Goal: Task Accomplishment & Management: Manage account settings

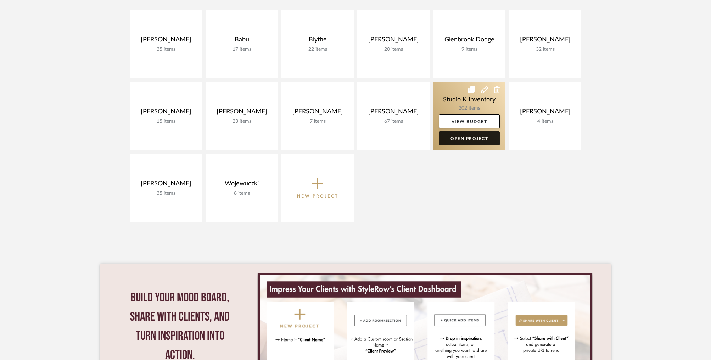
click at [468, 137] on link "Open Project" at bounding box center [469, 138] width 61 height 14
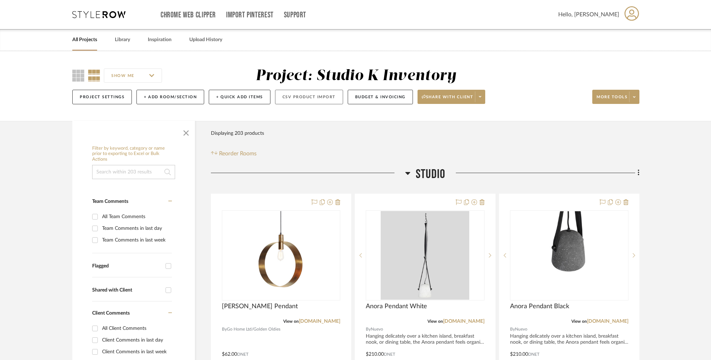
click at [316, 99] on button "CSV Product Import" at bounding box center [309, 97] width 68 height 15
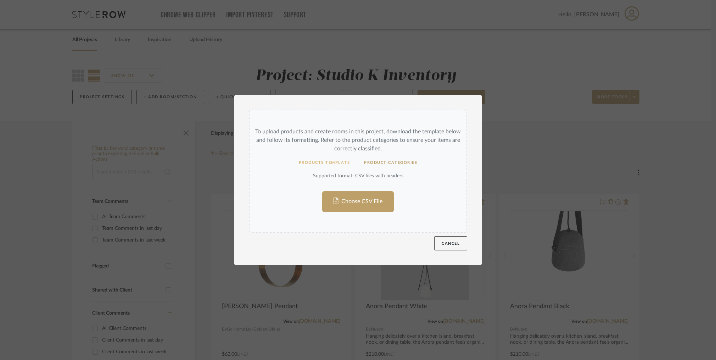
click at [328, 162] on button "Products Template" at bounding box center [325, 163] width 66 height 14
click at [447, 239] on button "Cancel" at bounding box center [450, 243] width 33 height 14
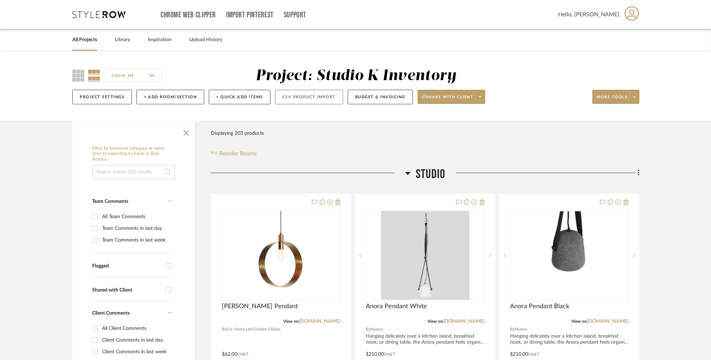
click at [309, 98] on button "CSV Product Import" at bounding box center [309, 97] width 68 height 15
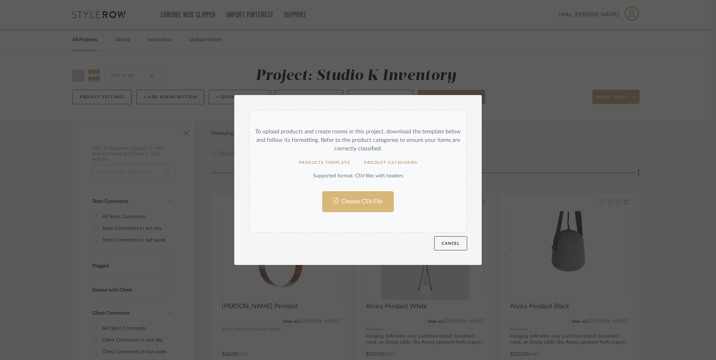
click at [362, 197] on input "Choose CSV File" at bounding box center [357, 171] width 217 height 122
click at [446, 245] on button "Cancel" at bounding box center [450, 243] width 33 height 14
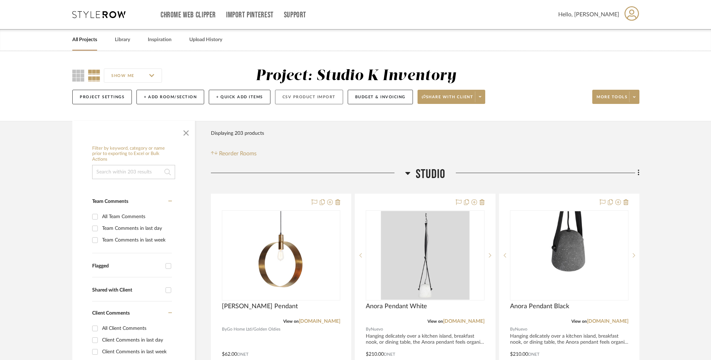
click at [316, 98] on button "CSV Product Import" at bounding box center [309, 97] width 68 height 15
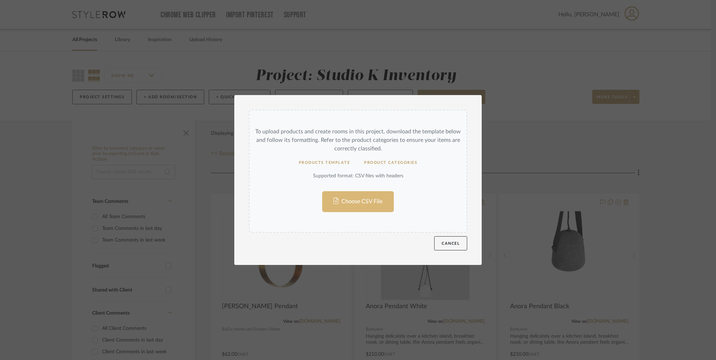
click at [352, 208] on input "Choose CSV File" at bounding box center [357, 171] width 217 height 122
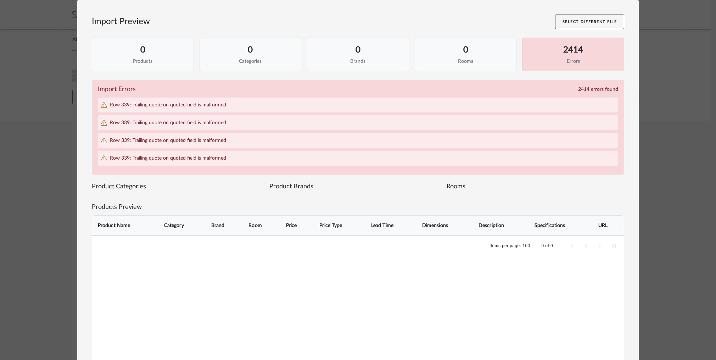
click at [667, 128] on div "Import Preview Select Different File 0 Products 0 Categories 0 Brands 0 Rooms 2…" at bounding box center [358, 180] width 716 height 360
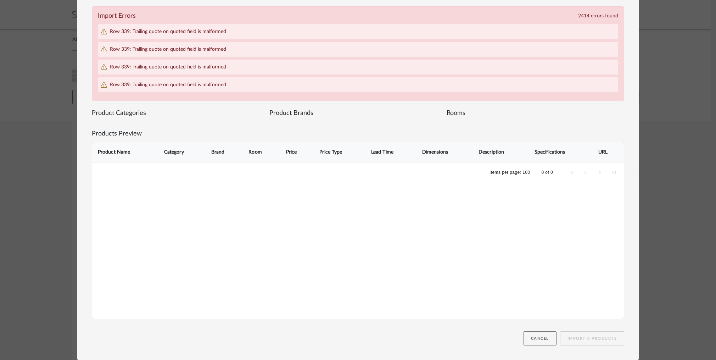
click at [538, 338] on button "Cancel" at bounding box center [539, 338] width 33 height 14
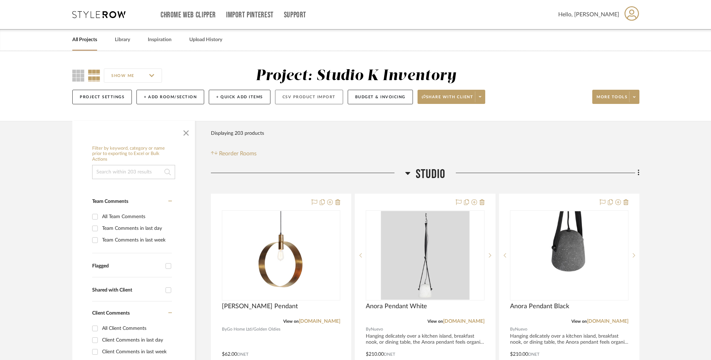
click at [312, 98] on button "CSV Product Import" at bounding box center [309, 97] width 68 height 15
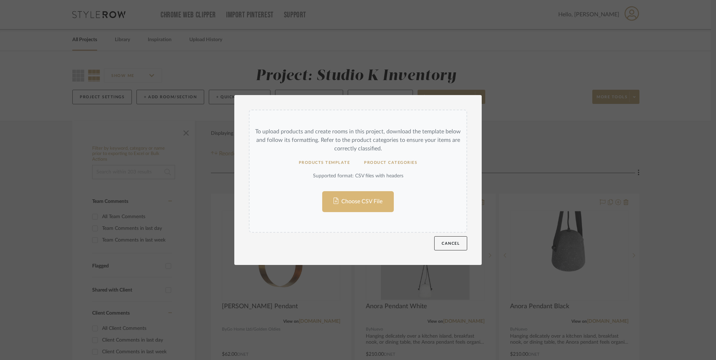
click at [361, 196] on input "Choose CSV File" at bounding box center [357, 171] width 217 height 122
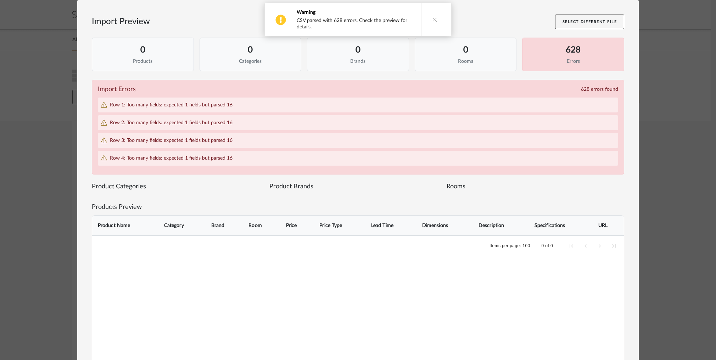
click at [168, 107] on span "Row 1: Too many fields: expected 1 fields but parsed 16" at bounding box center [171, 105] width 123 height 6
click at [241, 105] on div "Row 1: Too many fields: expected 1 fields but parsed 16" at bounding box center [358, 104] width 520 height 15
click at [569, 49] on div "628" at bounding box center [573, 50] width 90 height 13
click at [606, 21] on button "Select Different File" at bounding box center [589, 22] width 69 height 15
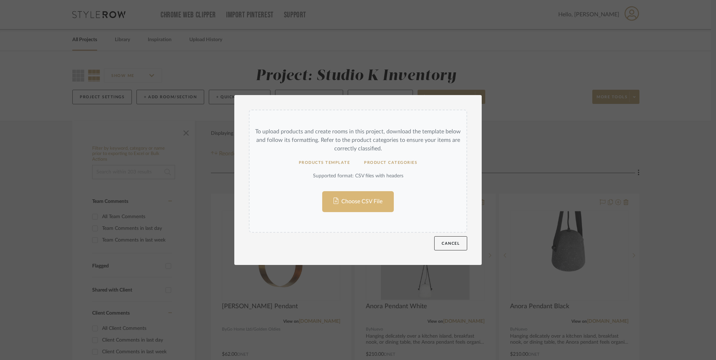
click at [363, 201] on input "Choose CSV File" at bounding box center [357, 171] width 217 height 122
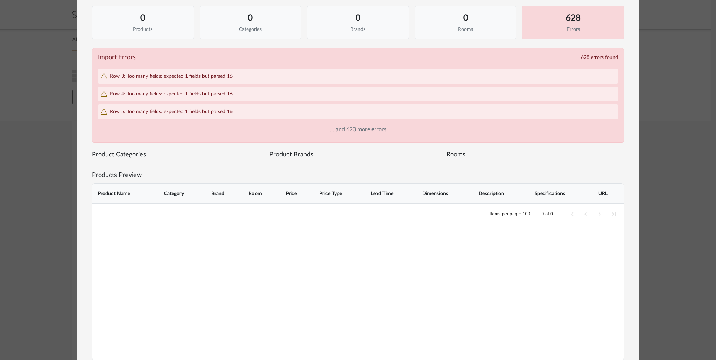
scroll to position [38, 0]
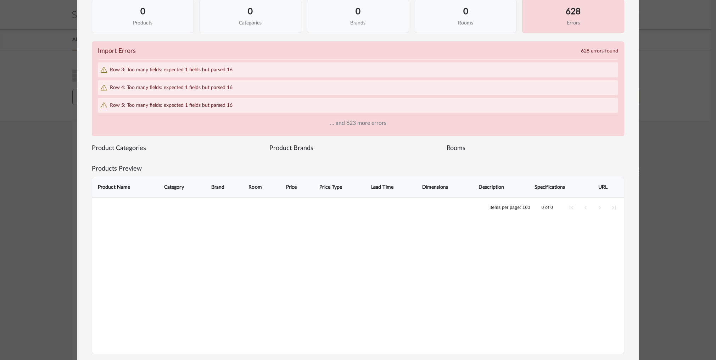
click at [176, 105] on span "Row 5: Too many fields: expected 1 fields but parsed 16" at bounding box center [171, 105] width 123 height 6
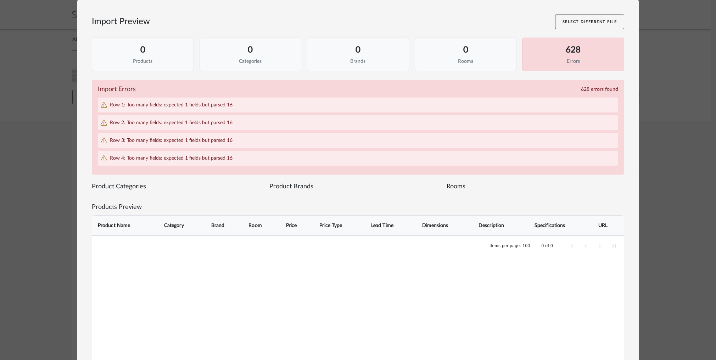
scroll to position [73, 0]
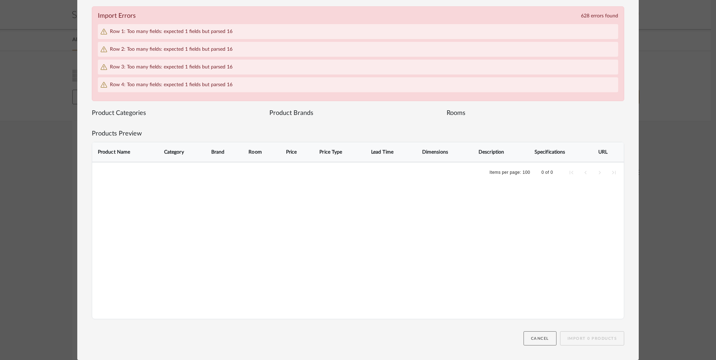
click at [539, 336] on button "Cancel" at bounding box center [539, 338] width 33 height 14
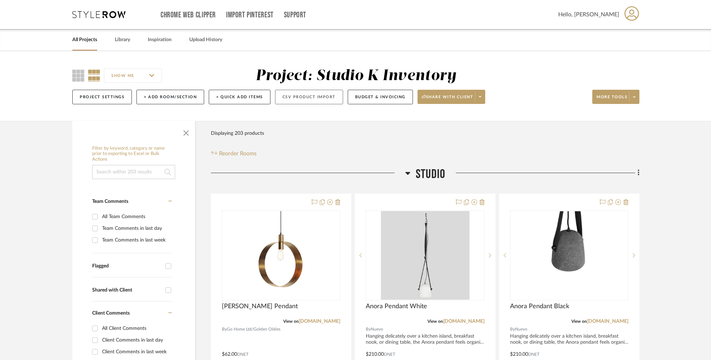
click at [303, 97] on button "CSV Product Import" at bounding box center [309, 97] width 68 height 15
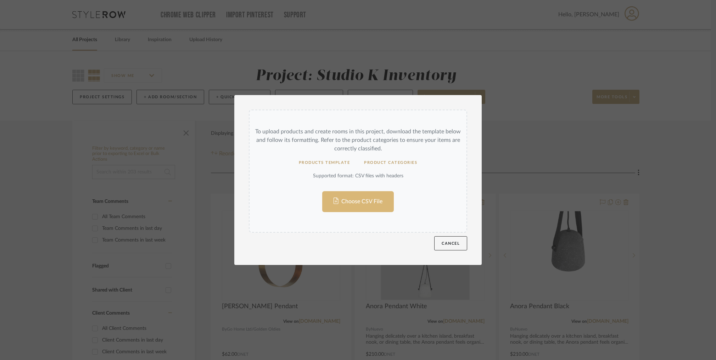
click at [367, 203] on input "Choose CSV File" at bounding box center [357, 171] width 217 height 122
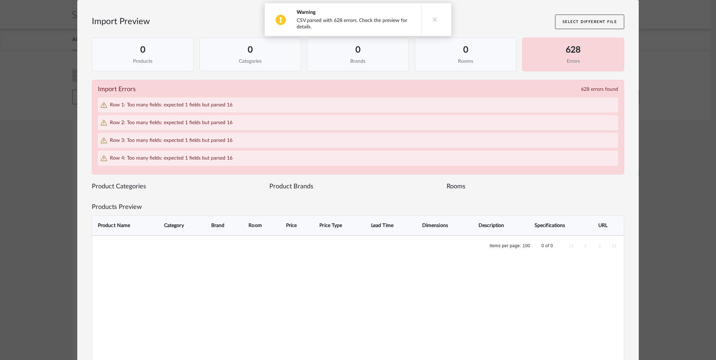
click at [432, 17] on icon at bounding box center [434, 19] width 5 height 5
click at [592, 18] on button "Select Different File" at bounding box center [589, 22] width 69 height 15
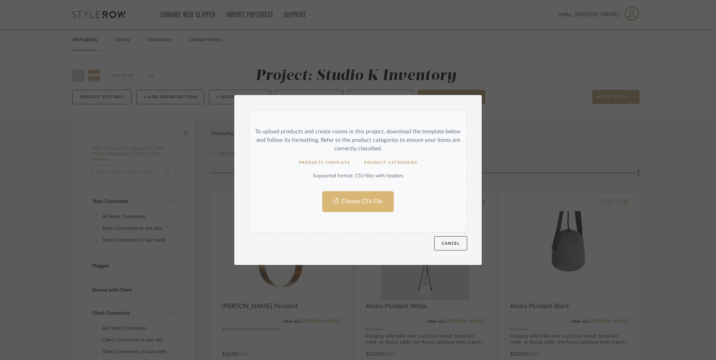
click at [364, 203] on input "Choose CSV File" at bounding box center [357, 171] width 217 height 122
click at [448, 244] on button "Cancel" at bounding box center [450, 243] width 33 height 14
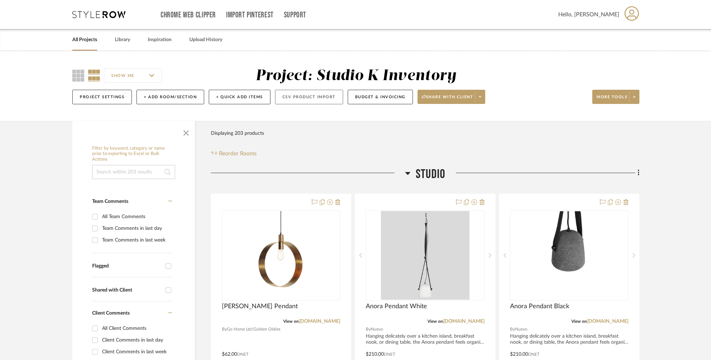
click at [304, 96] on button "CSV Product Import" at bounding box center [309, 97] width 68 height 15
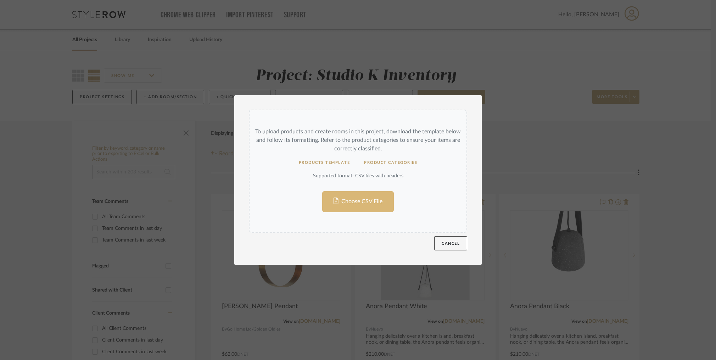
click at [354, 204] on input "Choose CSV File" at bounding box center [357, 171] width 217 height 122
drag, startPoint x: 447, startPoint y: 245, endPoint x: 372, endPoint y: 139, distance: 130.0
click at [448, 244] on button "Cancel" at bounding box center [450, 243] width 33 height 14
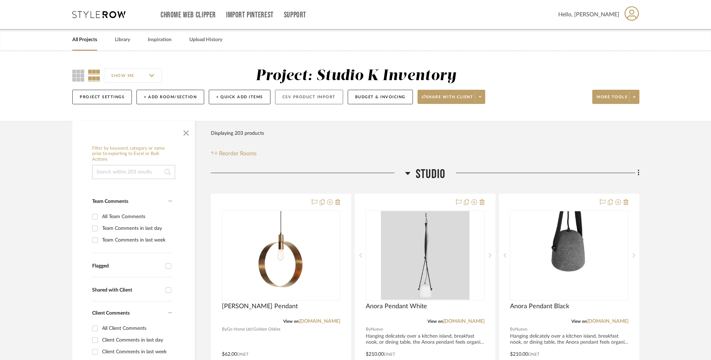
click at [315, 95] on button "CSV Product Import" at bounding box center [309, 97] width 68 height 15
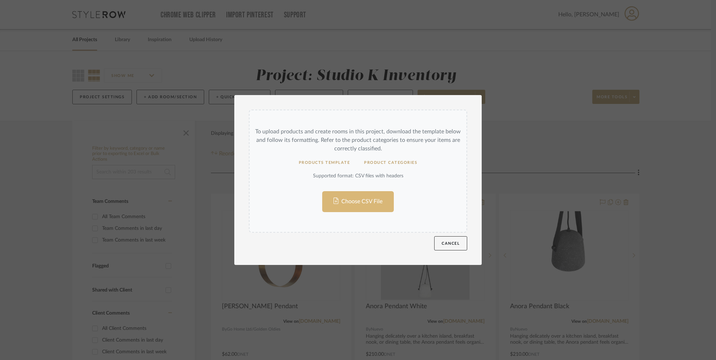
click at [350, 207] on input "Choose CSV File" at bounding box center [357, 171] width 217 height 122
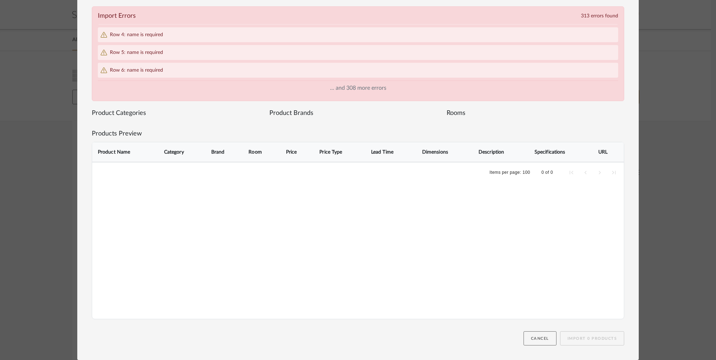
click at [539, 339] on button "Cancel" at bounding box center [539, 338] width 33 height 14
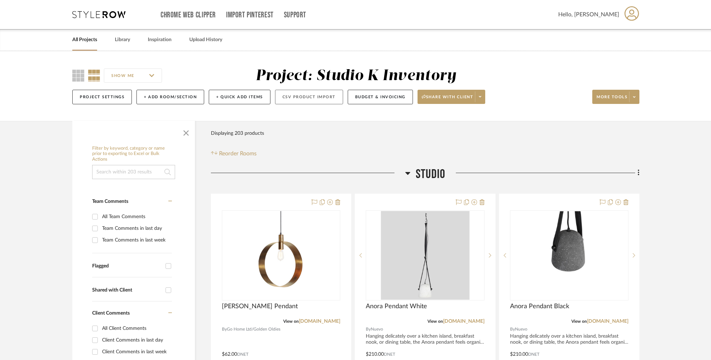
click at [294, 92] on button "CSV Product Import" at bounding box center [309, 97] width 68 height 15
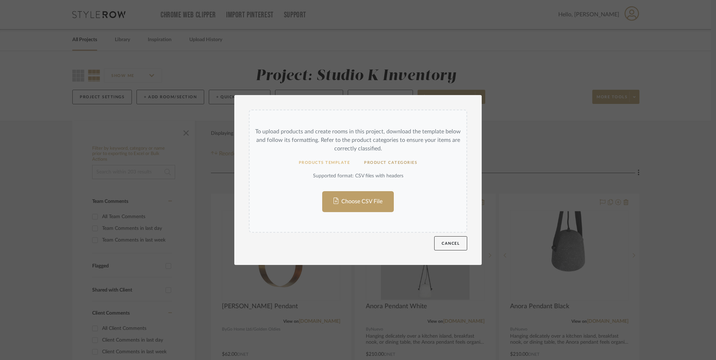
click at [312, 161] on button "Products Template" at bounding box center [325, 163] width 66 height 14
click at [349, 200] on input "Choose CSV File" at bounding box center [357, 171] width 217 height 122
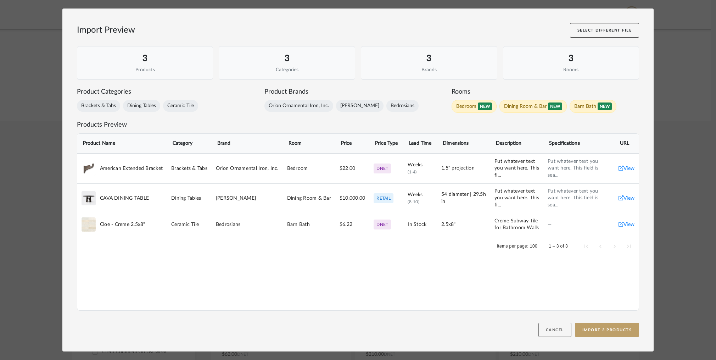
click at [548, 329] on button "Cancel" at bounding box center [554, 329] width 33 height 14
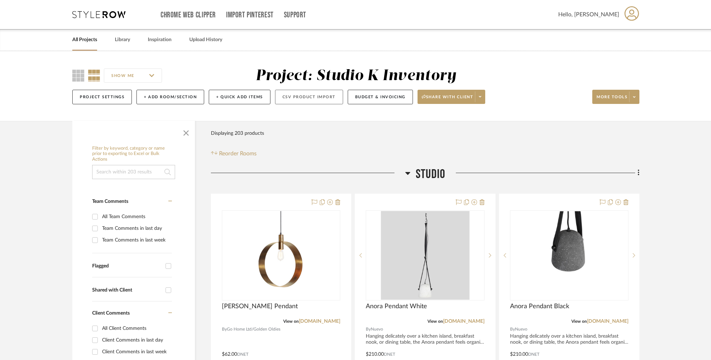
click at [299, 97] on button "CSV Product Import" at bounding box center [309, 97] width 68 height 15
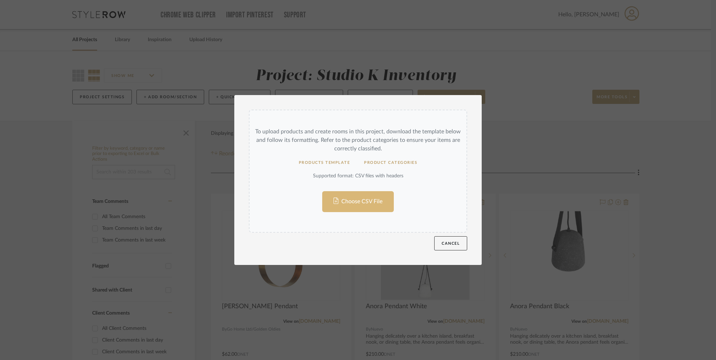
click at [367, 198] on input "Choose CSV File" at bounding box center [357, 171] width 217 height 122
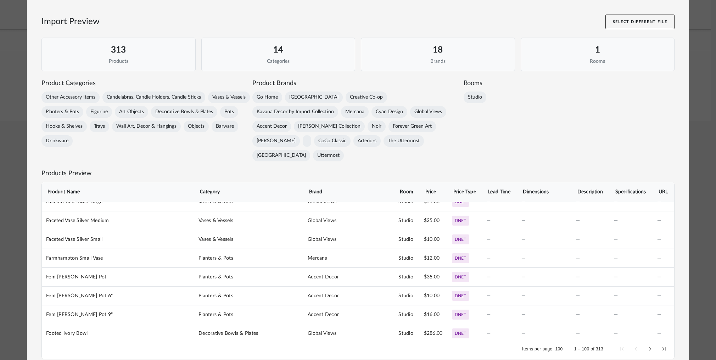
scroll to position [25, 0]
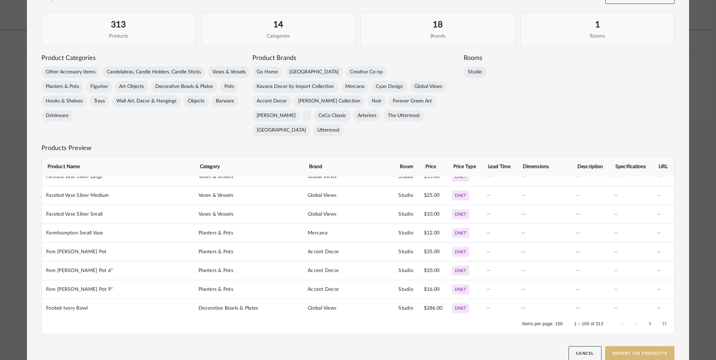
click at [642, 351] on span "Import 313 Products" at bounding box center [639, 353] width 55 height 4
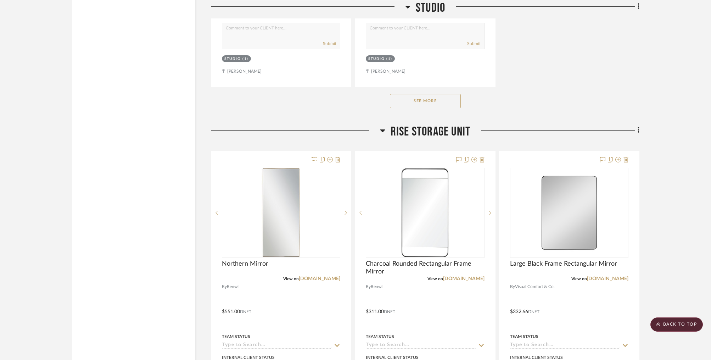
scroll to position [1088, 0]
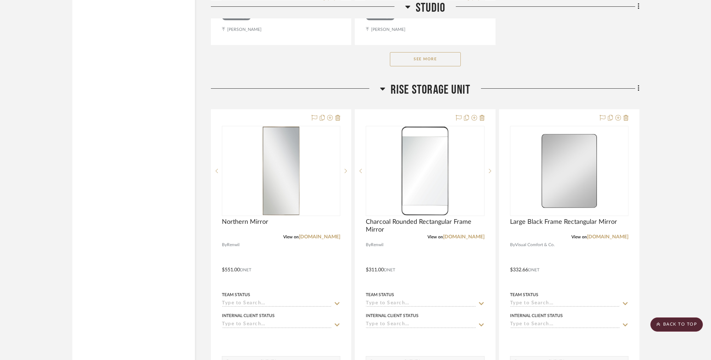
click at [427, 57] on button "See More" at bounding box center [425, 59] width 71 height 14
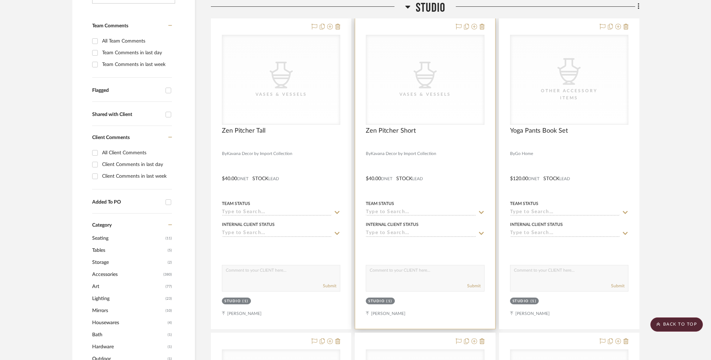
scroll to position [0, 0]
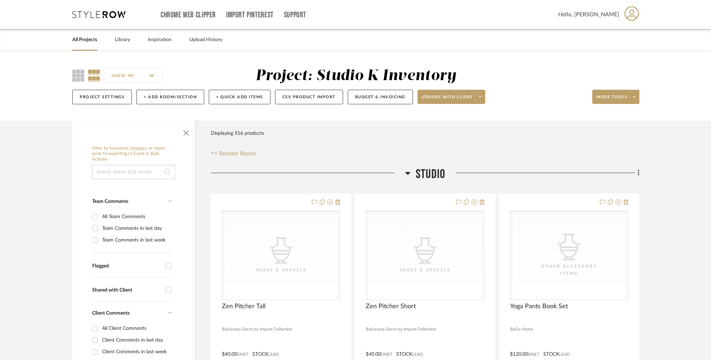
click at [639, 173] on icon at bounding box center [637, 173] width 1 height 6
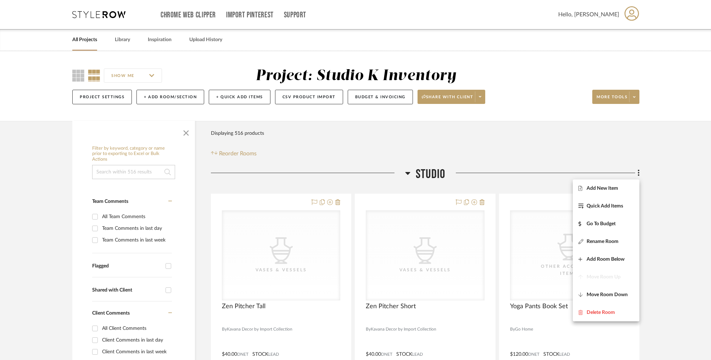
click at [660, 168] on div at bounding box center [355, 180] width 711 height 360
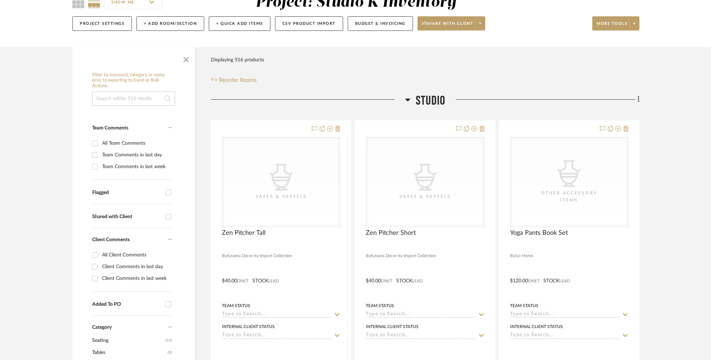
scroll to position [96, 0]
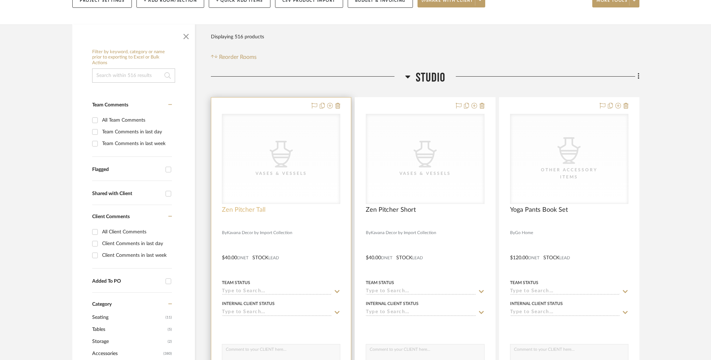
click at [252, 210] on span "Zen Pitcher Tall" at bounding box center [244, 210] width 44 height 8
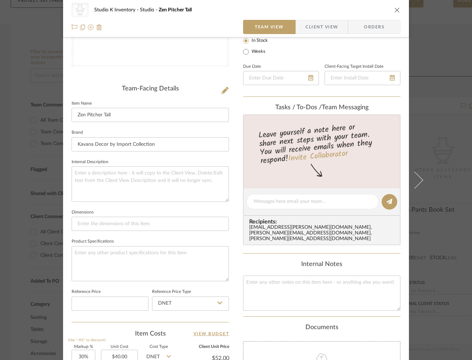
scroll to position [158, 0]
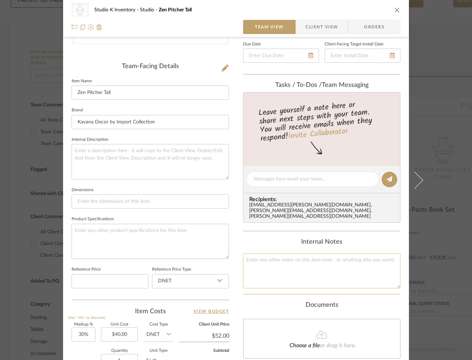
click at [275, 259] on textarea at bounding box center [321, 270] width 157 height 35
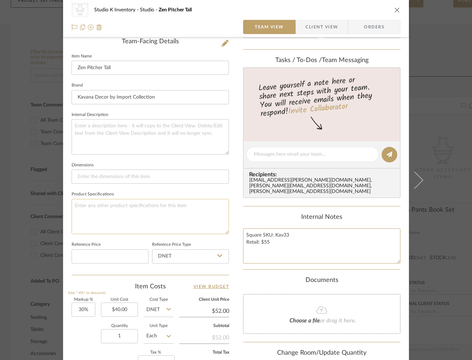
scroll to position [232, 0]
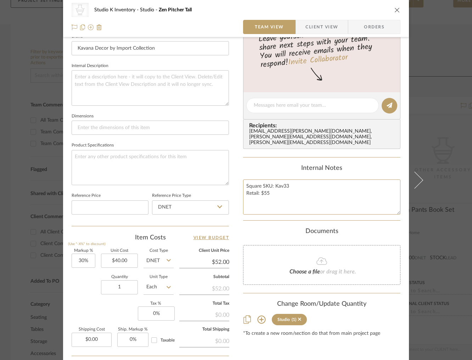
type textarea "Square SKU: Kav33 Retail: $55"
click at [374, 300] on div "Change Room/Update Quantity" at bounding box center [321, 304] width 157 height 8
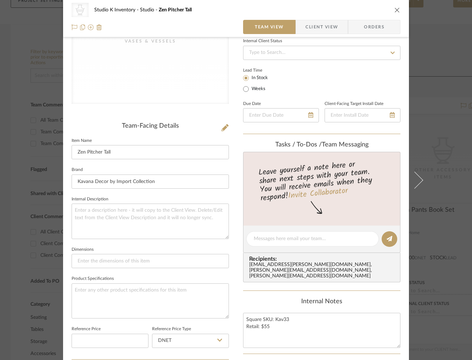
scroll to position [0, 0]
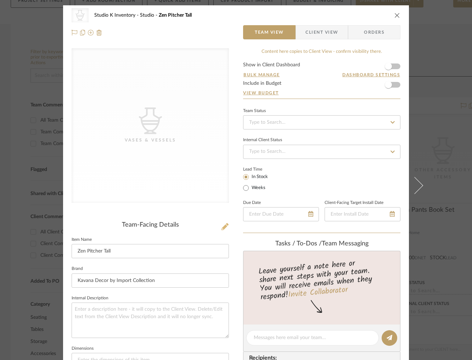
click at [221, 226] on icon at bounding box center [224, 226] width 7 height 7
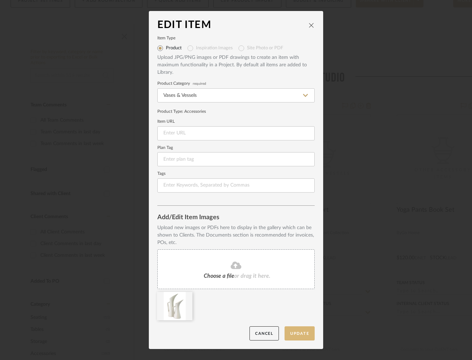
click at [296, 333] on button "Update" at bounding box center [299, 333] width 30 height 15
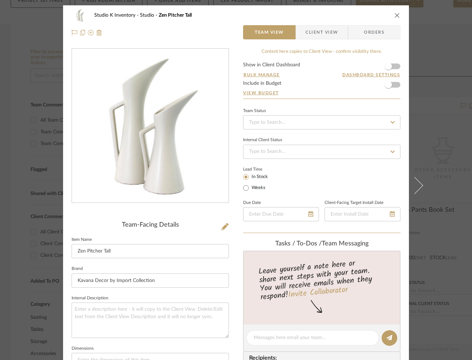
click at [395, 14] on icon "close" at bounding box center [397, 15] width 6 height 6
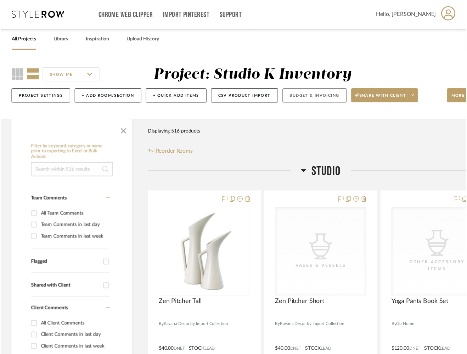
scroll to position [96, 0]
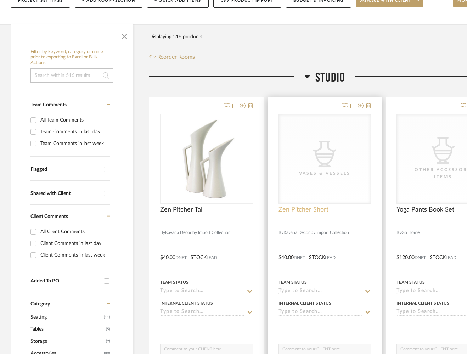
click at [301, 209] on span "Zen Pitcher Short" at bounding box center [303, 210] width 50 height 8
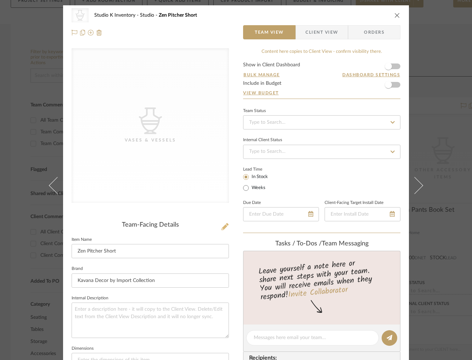
click at [222, 225] on icon at bounding box center [224, 226] width 7 height 7
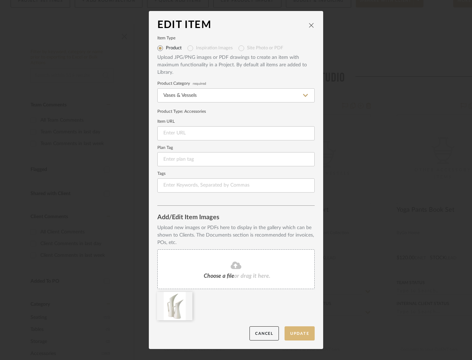
click at [300, 333] on button "Update" at bounding box center [299, 333] width 30 height 15
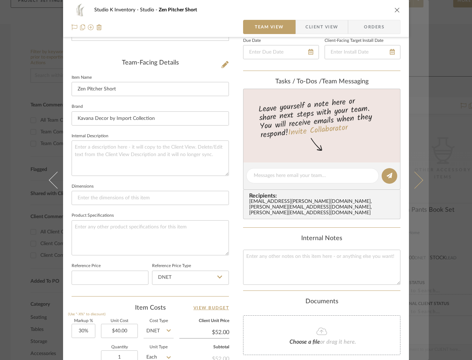
scroll to position [169, 0]
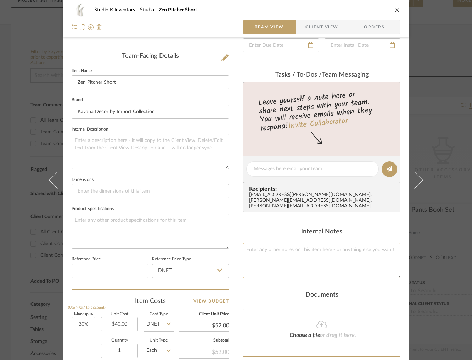
click at [273, 254] on textarea at bounding box center [321, 260] width 157 height 35
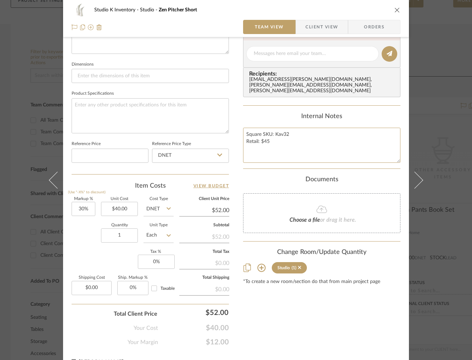
scroll to position [298, 0]
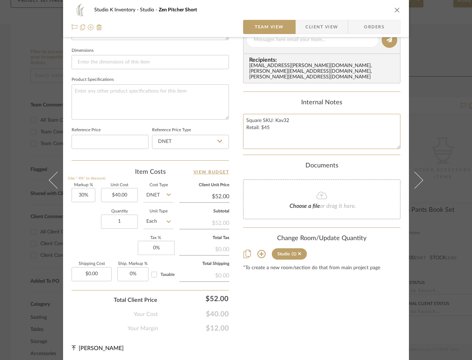
type textarea "Square SKU: Kav32 Retail: $45"
click at [329, 305] on div "Content here copies to Client View - confirm visibility there. Show in Client D…" at bounding box center [321, 42] width 157 height 582
click at [394, 9] on icon "close" at bounding box center [397, 10] width 6 height 6
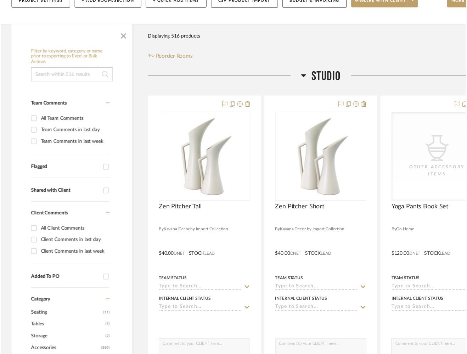
scroll to position [96, 0]
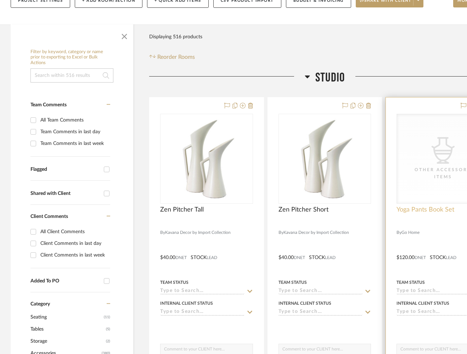
click at [422, 211] on span "Yoga Pants Book Set" at bounding box center [425, 210] width 58 height 8
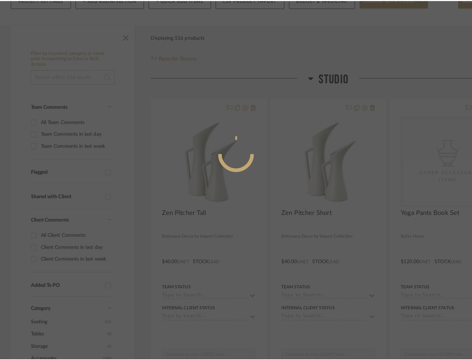
scroll to position [0, 0]
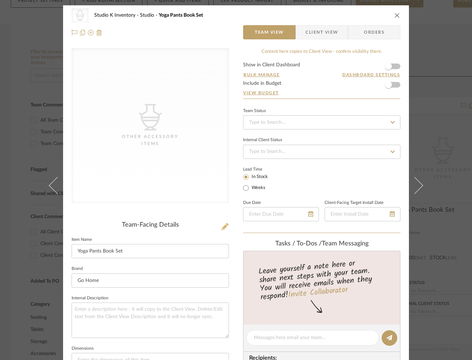
click at [221, 226] on icon at bounding box center [224, 226] width 7 height 7
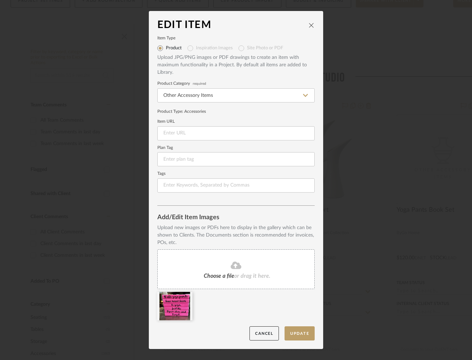
drag, startPoint x: 304, startPoint y: 335, endPoint x: 466, endPoint y: 282, distance: 170.6
click at [305, 335] on button "Update" at bounding box center [299, 333] width 30 height 15
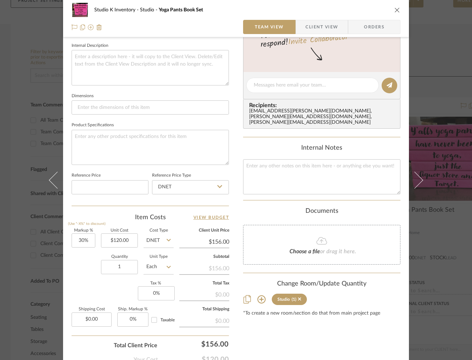
scroll to position [263, 0]
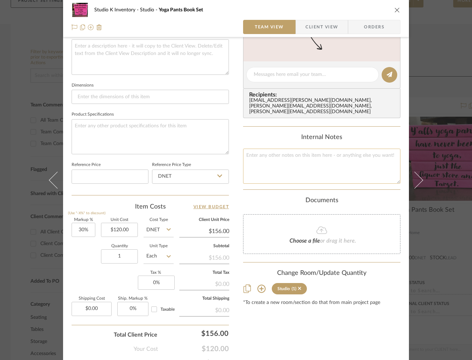
click at [254, 159] on textarea at bounding box center [321, 165] width 157 height 35
type textarea "Square SKU: goho18 Retail: $270"
click at [253, 198] on div "Documents Choose a file or drag it here." at bounding box center [321, 225] width 157 height 57
click at [394, 8] on icon "close" at bounding box center [397, 10] width 6 height 6
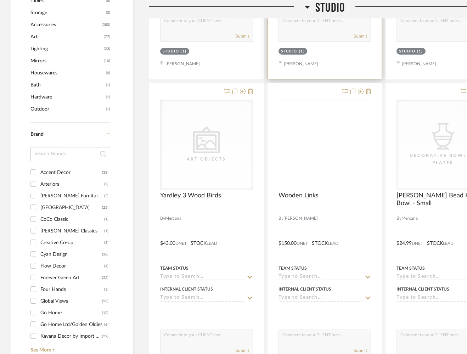
scroll to position [429, 0]
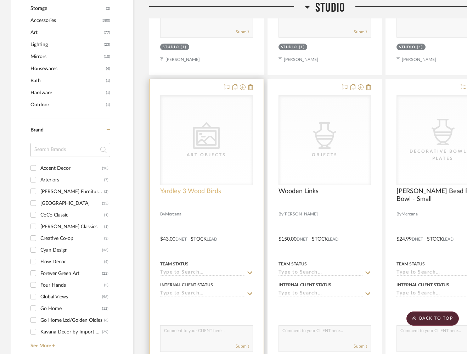
click at [190, 194] on span "Yardley 3 Wood Birds" at bounding box center [190, 191] width 61 height 8
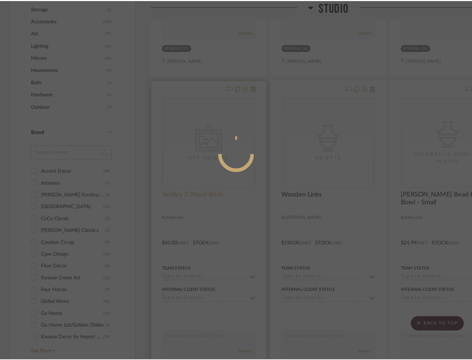
scroll to position [0, 0]
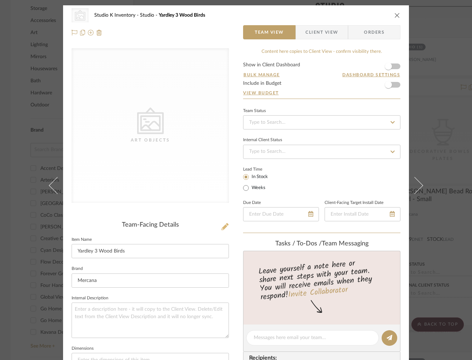
click at [222, 226] on icon at bounding box center [224, 226] width 7 height 7
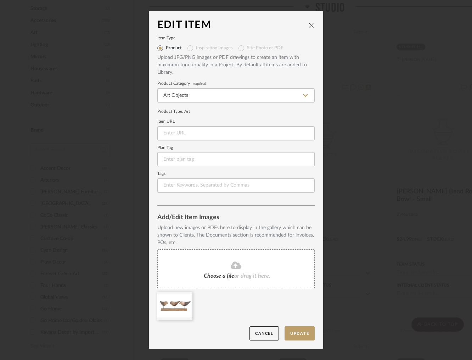
drag, startPoint x: 298, startPoint y: 331, endPoint x: 396, endPoint y: 317, distance: 98.8
click at [299, 331] on button "Update" at bounding box center [299, 333] width 30 height 15
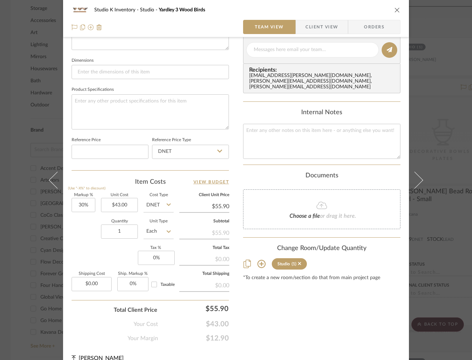
scroll to position [294, 0]
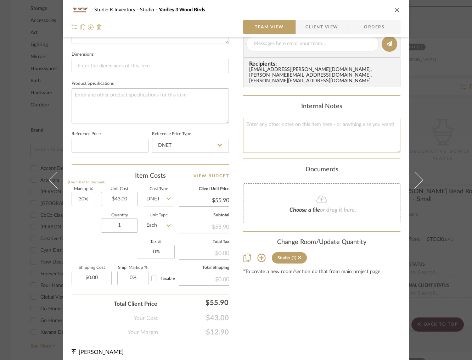
click at [272, 127] on textarea at bounding box center [321, 135] width 157 height 35
type textarea "Square SKU: Mer206 Retail: $96"
drag, startPoint x: 120, startPoint y: 223, endPoint x: 113, endPoint y: 225, distance: 7.6
click at [113, 225] on input "1" at bounding box center [119, 225] width 37 height 14
drag, startPoint x: 126, startPoint y: 225, endPoint x: 112, endPoint y: 225, distance: 14.5
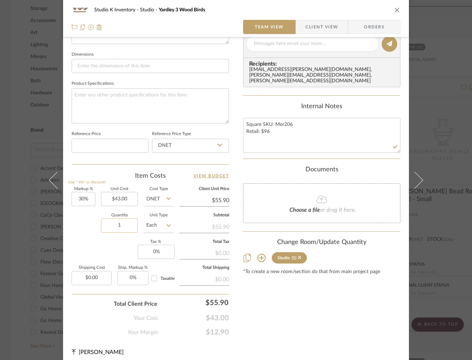
click at [112, 225] on input "1" at bounding box center [119, 225] width 37 height 14
type input "2"
click at [301, 333] on div "Content here copies to Client View - confirm visibility there. Show in Client D…" at bounding box center [321, 46] width 157 height 582
click at [394, 10] on icon "close" at bounding box center [397, 10] width 6 height 6
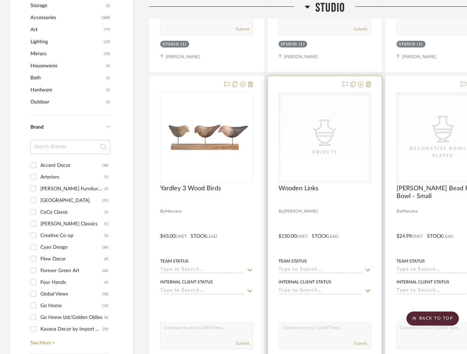
scroll to position [442, 0]
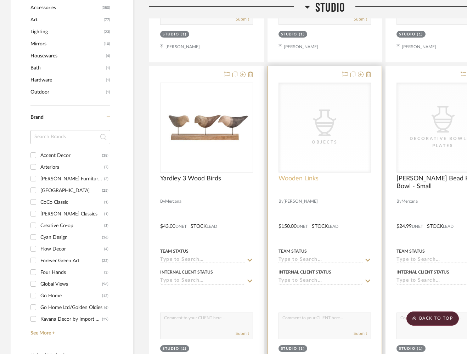
click at [298, 180] on span "Wooden Links" at bounding box center [298, 179] width 40 height 8
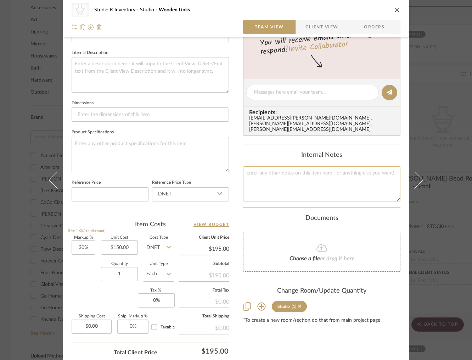
scroll to position [297, 0]
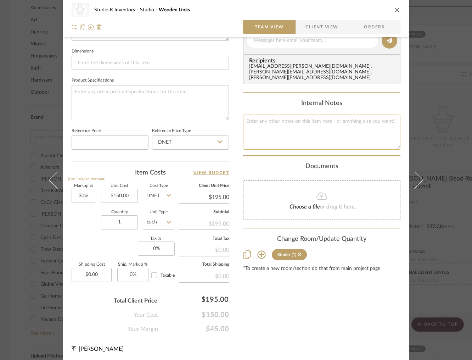
click at [266, 125] on textarea at bounding box center [321, 131] width 157 height 35
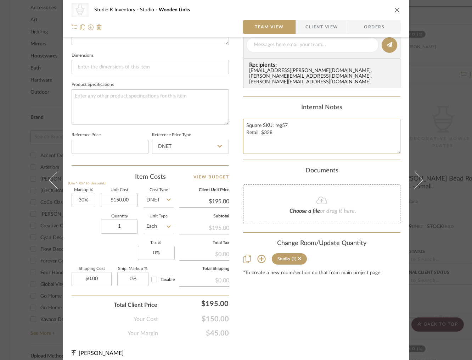
scroll to position [292, 0]
type textarea "Square SKU: reg57 Retail: $338"
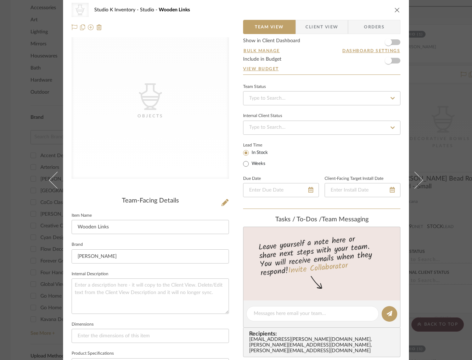
scroll to position [0, 0]
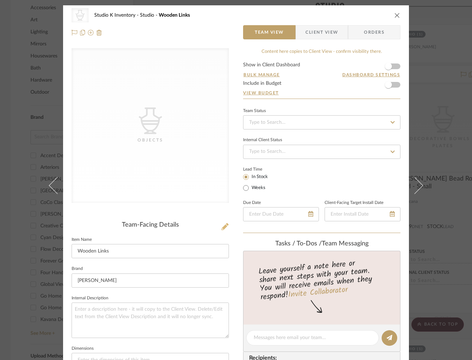
click at [224, 227] on icon at bounding box center [224, 226] width 7 height 7
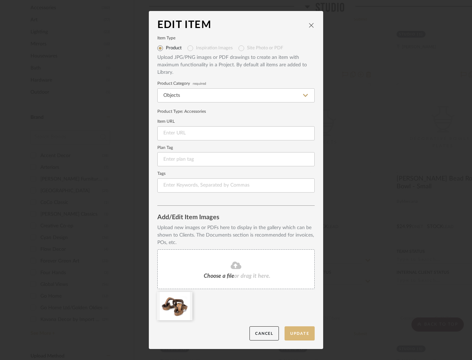
click at [303, 334] on button "Update" at bounding box center [299, 333] width 30 height 15
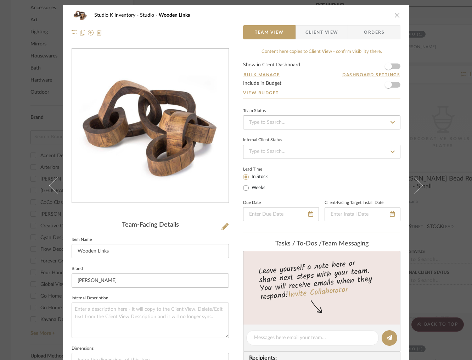
click at [372, 16] on div "Studio K Inventory Studio Wooden Links" at bounding box center [241, 15] width 294 height 5
click at [395, 13] on icon "close" at bounding box center [397, 15] width 6 height 6
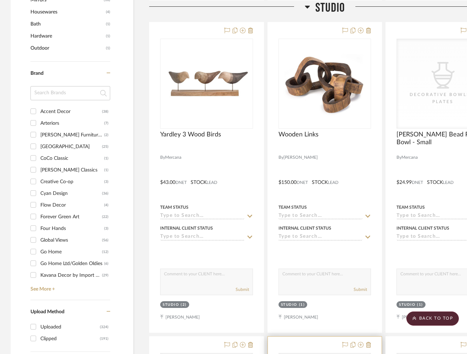
scroll to position [484, 0]
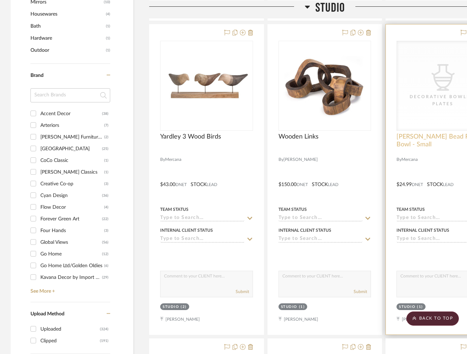
click at [414, 141] on span "[PERSON_NAME] Bead Round Bowl - Small" at bounding box center [442, 141] width 93 height 16
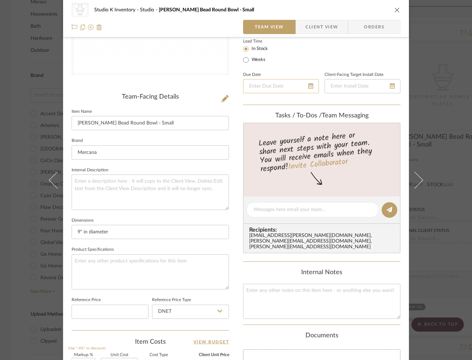
scroll to position [147, 0]
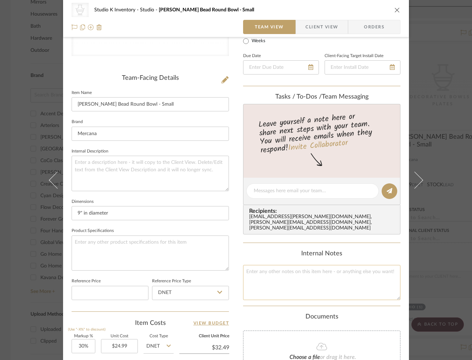
click at [269, 270] on textarea at bounding box center [321, 282] width 157 height 35
type textarea "Square SKU: Mer364 Retail: $48"
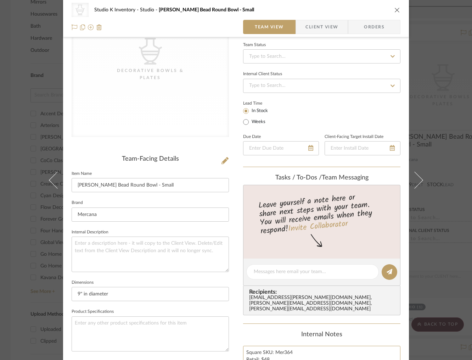
scroll to position [0, 0]
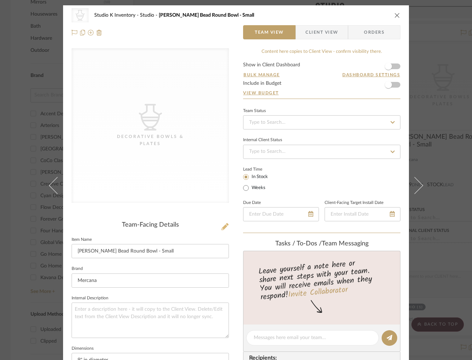
click at [222, 227] on icon at bounding box center [224, 226] width 7 height 7
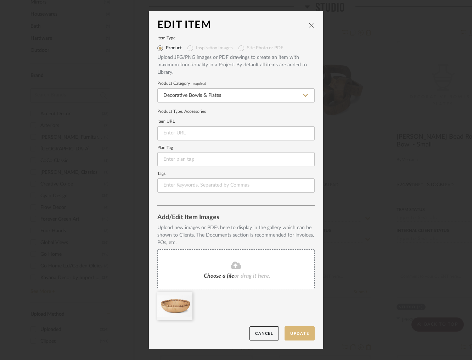
click at [298, 334] on button "Update" at bounding box center [299, 333] width 30 height 15
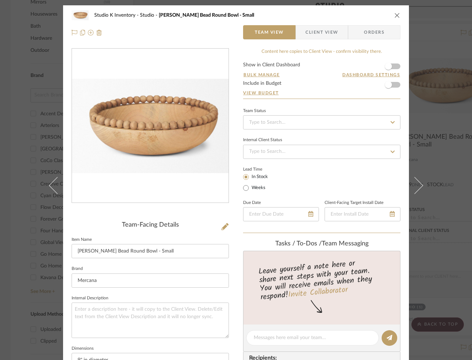
click at [394, 16] on icon "close" at bounding box center [397, 15] width 6 height 6
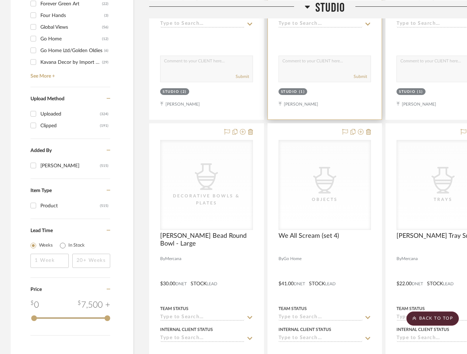
scroll to position [787, 0]
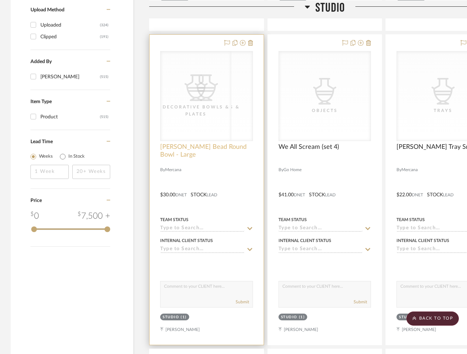
click at [207, 147] on span "[PERSON_NAME] Bead Round Bowl - Large" at bounding box center [206, 151] width 93 height 16
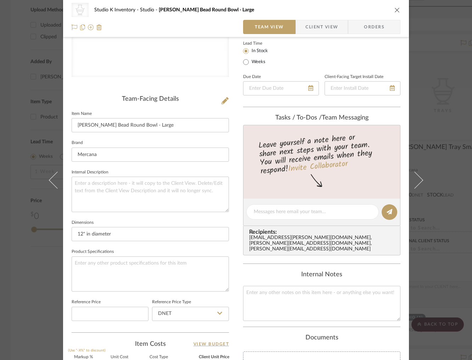
scroll to position [173, 0]
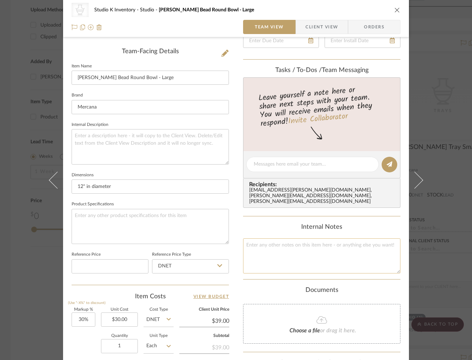
click at [270, 249] on textarea at bounding box center [321, 255] width 157 height 35
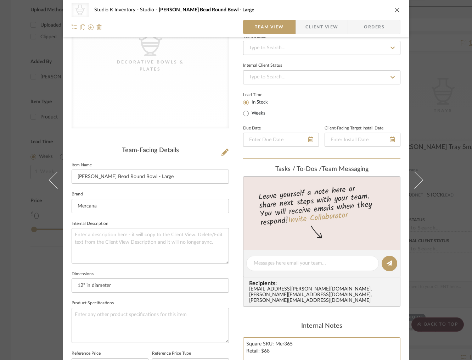
scroll to position [0, 0]
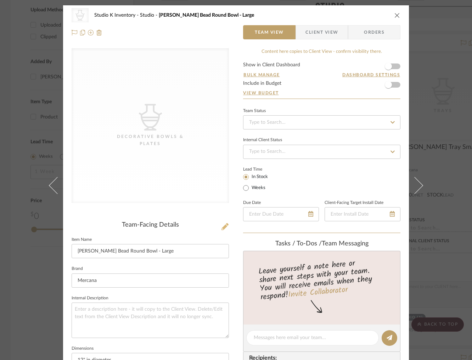
type textarea "Square SKU: Mer365 Retail: $68"
click at [221, 227] on icon at bounding box center [224, 226] width 7 height 7
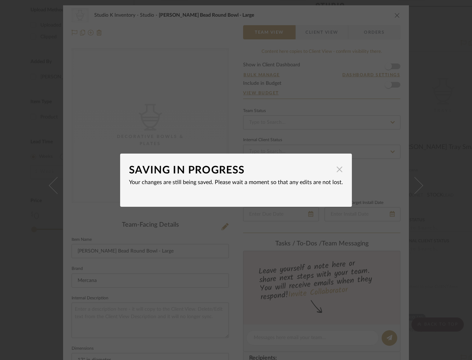
click at [338, 168] on span "button" at bounding box center [339, 169] width 14 height 14
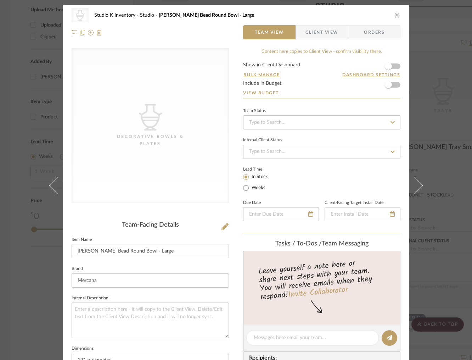
click at [209, 220] on div "CategoryIconAccessories Created with Sketch. Decorative Bowls & Plates Team-Fac…" at bounding box center [150, 339] width 157 height 582
click at [221, 227] on icon at bounding box center [224, 226] width 7 height 7
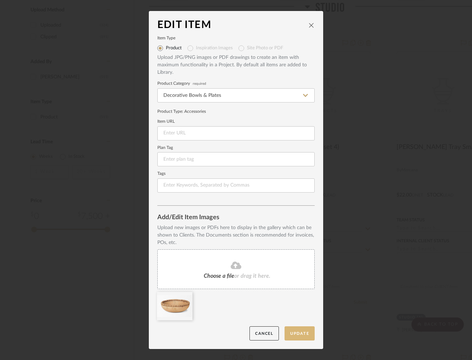
click at [301, 334] on button "Update" at bounding box center [299, 333] width 30 height 15
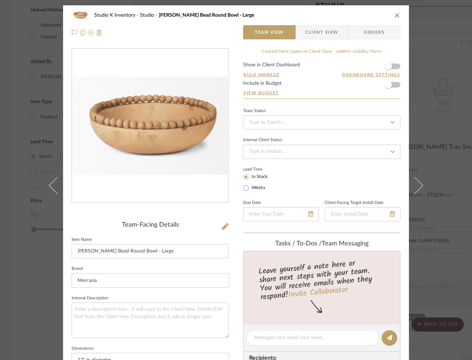
click at [394, 15] on icon "close" at bounding box center [397, 15] width 6 height 6
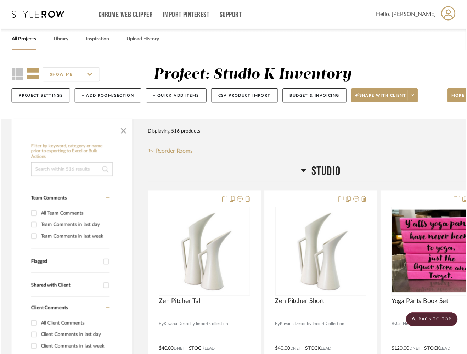
scroll to position [787, 0]
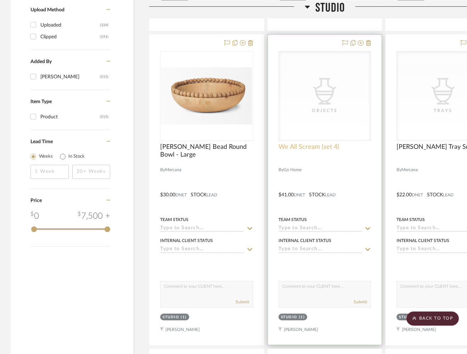
click at [313, 146] on span "We All Scream (set 4)" at bounding box center [308, 147] width 61 height 8
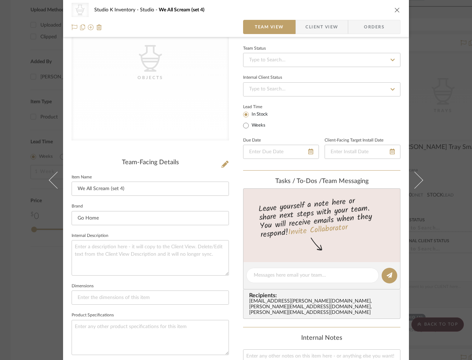
scroll to position [127, 0]
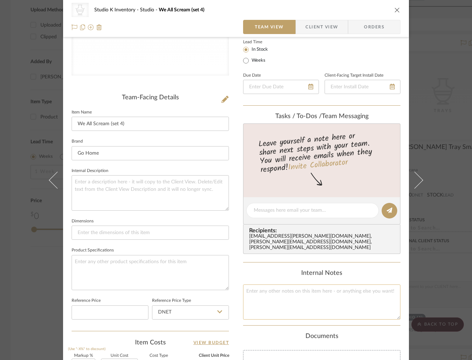
click at [265, 292] on textarea at bounding box center [321, 301] width 157 height 35
type textarea "A"
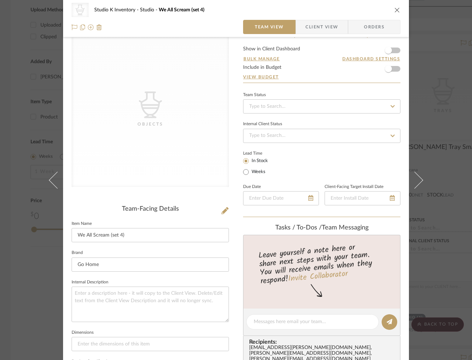
scroll to position [0, 0]
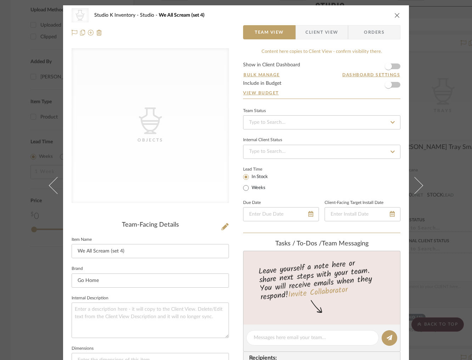
type textarea "Square SKU: Goho16 Retail: $92"
